Goal: Understand process/instructions

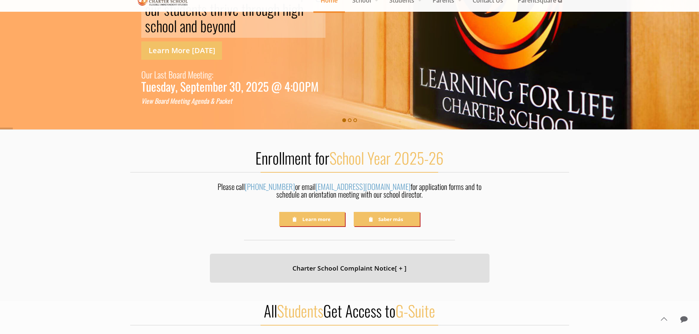
scroll to position [110, 0]
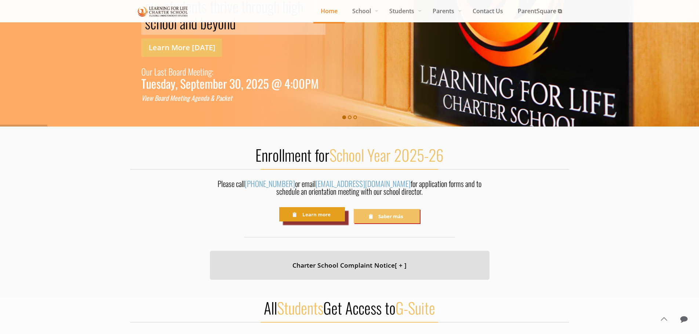
click at [321, 220] on link "Learn more" at bounding box center [312, 214] width 66 height 14
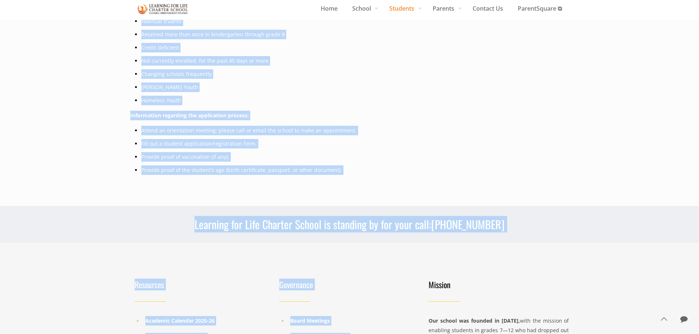
scroll to position [347, 0]
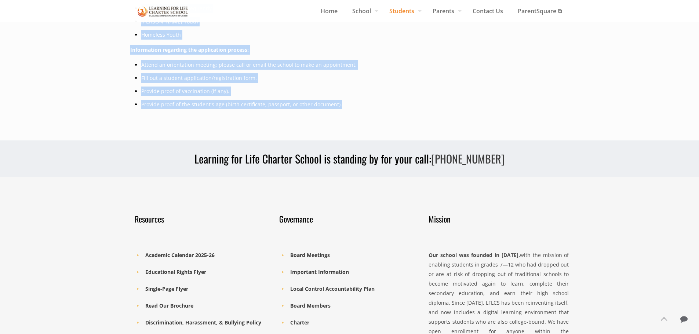
drag, startPoint x: 194, startPoint y: 64, endPoint x: 343, endPoint y: 109, distance: 156.0
click at [343, 109] on div "Fax: (831) 582-9825 (831) 582-9820 info@lflcs.org Home School Daily Survey Gues…" at bounding box center [349, 55] width 699 height 805
copy div "Enrollment (for School Year 2025-26) We are currently accepting student applica…"
click at [396, 108] on li "Provide proof of the student's age (birth certificate, passport, or other docum…" at bounding box center [355, 105] width 428 height 10
click at [548, 103] on li "Provide proof of the student's age (birth certificate, passport, or other docum…" at bounding box center [355, 105] width 428 height 10
